Goal: Information Seeking & Learning: Learn about a topic

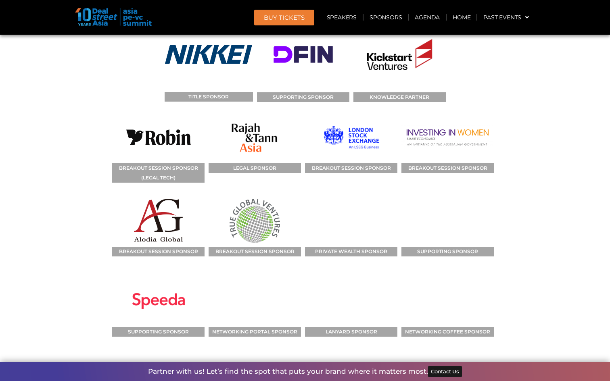
scroll to position [5949, 0]
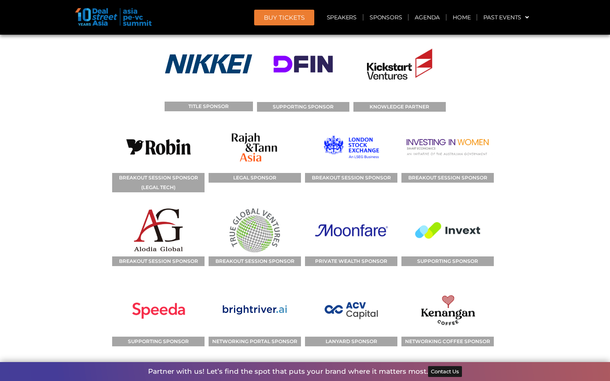
click at [431, 285] on img at bounding box center [448, 311] width 61 height 52
click at [449, 285] on img at bounding box center [448, 311] width 61 height 52
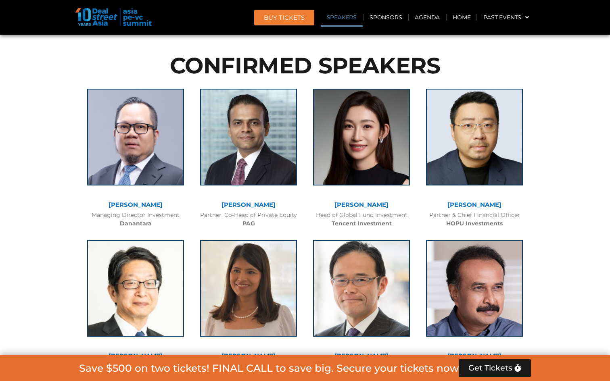
scroll to position [936, 0]
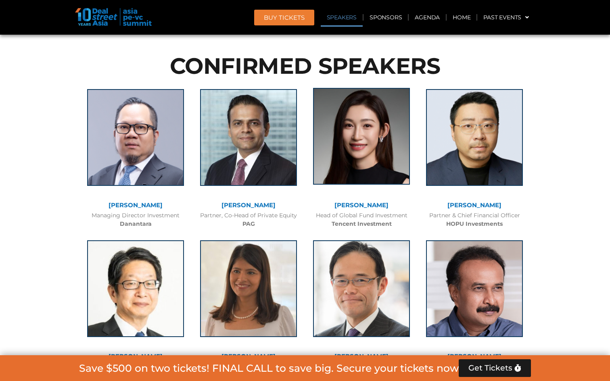
click at [380, 165] on img at bounding box center [361, 136] width 97 height 97
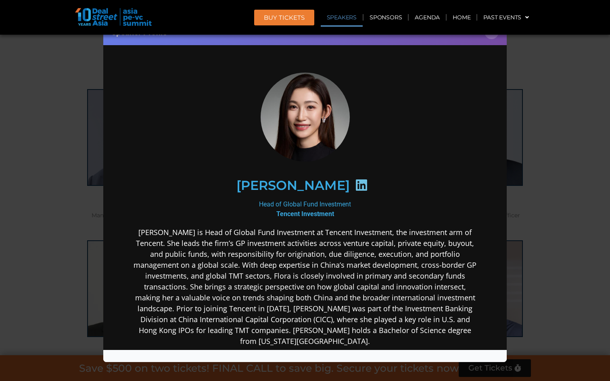
scroll to position [0, 0]
click at [350, 189] on div at bounding box center [362, 187] width 24 height 16
click at [355, 188] on icon at bounding box center [361, 185] width 13 height 13
click at [355, 182] on icon at bounding box center [361, 185] width 13 height 13
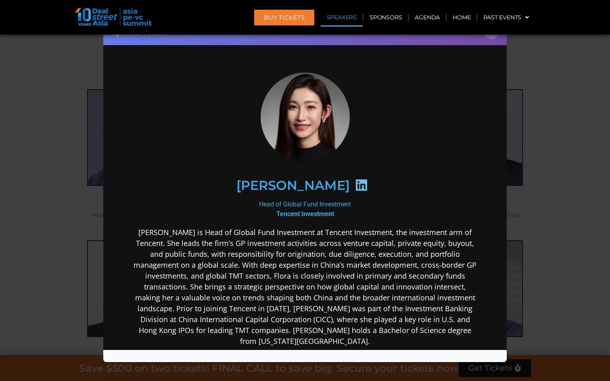
click at [355, 186] on icon at bounding box center [361, 185] width 13 height 13
click at [306, 218] on div "Head of Global Fund Investment Tencent Investment" at bounding box center [305, 209] width 349 height 19
click at [304, 190] on h2 "[PERSON_NAME]" at bounding box center [293, 185] width 113 height 13
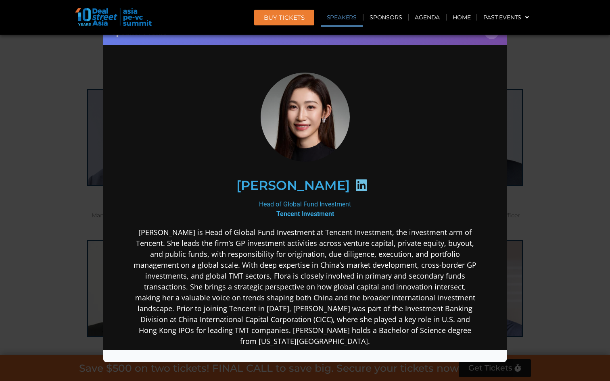
click at [350, 179] on div at bounding box center [362, 187] width 24 height 16
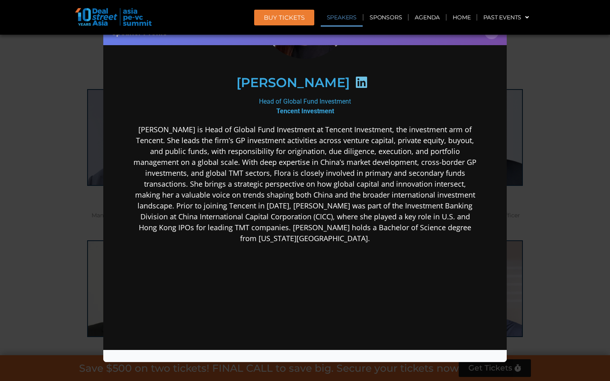
scroll to position [141, 0]
